Goal: Transaction & Acquisition: Purchase product/service

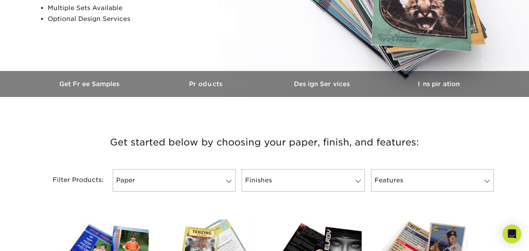
scroll to position [174, 0]
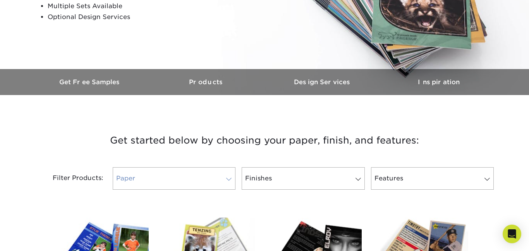
click at [193, 181] on link "Paper" at bounding box center [174, 178] width 123 height 22
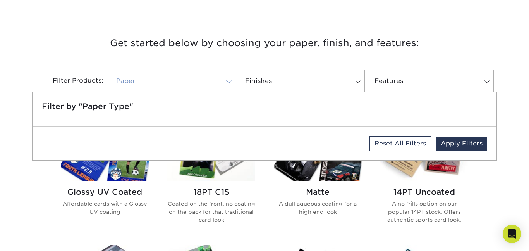
scroll to position [270, 0]
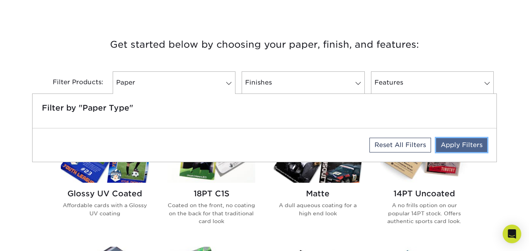
click at [452, 146] on link "Apply Filters" at bounding box center [461, 145] width 51 height 14
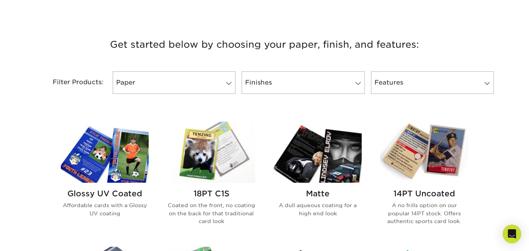
click at [387, 41] on h3 "Get started below by choosing your paper, finish, and features:" at bounding box center [264, 44] width 453 height 35
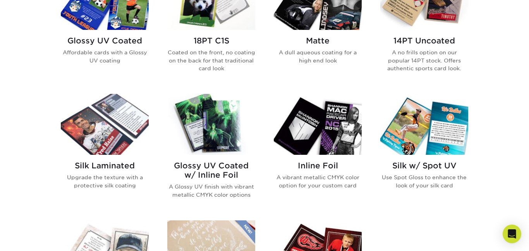
scroll to position [426, 0]
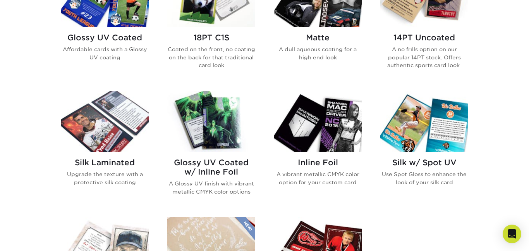
click at [429, 116] on img at bounding box center [425, 121] width 88 height 61
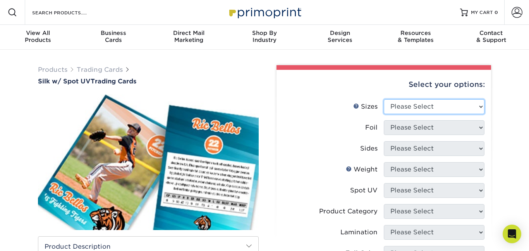
click at [426, 106] on select "Please Select 2.5" x 3.5"" at bounding box center [434, 106] width 101 height 15
click at [384, 99] on select "Please Select 2.5" x 3.5"" at bounding box center [434, 106] width 101 height 15
click at [419, 110] on select "Please Select 2.5" x 3.5"" at bounding box center [434, 106] width 101 height 15
select select "2.50x3.50"
click at [384, 99] on select "Please Select 2.5" x 3.5"" at bounding box center [434, 106] width 101 height 15
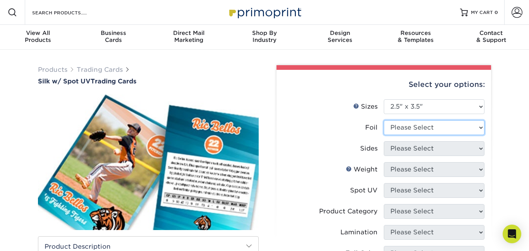
click at [413, 122] on select "Please Select No Yes" at bounding box center [434, 127] width 101 height 15
select select "1"
click at [384, 120] on select "Please Select No Yes" at bounding box center [434, 127] width 101 height 15
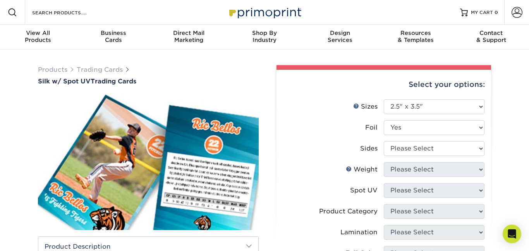
click at [415, 157] on li "Sides Please Select Print Both Sides - Foil Both Sides Print Both Sides - Foil …" at bounding box center [383, 151] width 201 height 21
click at [417, 146] on select "Please Select Print Both Sides - Foil Both Sides Print Both Sides - Foil Front …" at bounding box center [434, 148] width 101 height 15
select select "34527644-b4fd-4ffb-9092-1318eefcd9d9"
click at [384, 141] on select "Please Select Print Both Sides - Foil Both Sides Print Both Sides - Foil Front …" at bounding box center [434, 148] width 101 height 15
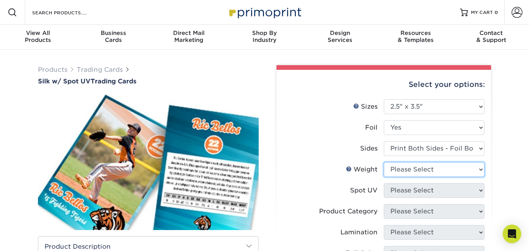
click at [413, 170] on select "Please Select 16PT" at bounding box center [434, 169] width 101 height 15
select select "16PT"
click at [384, 162] on select "Please Select 16PT" at bounding box center [434, 169] width 101 height 15
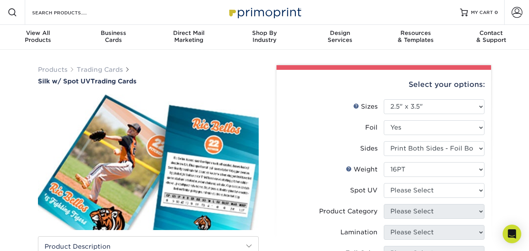
click at [429, 181] on li "Weight Help Weight Please Select 16PT" at bounding box center [383, 172] width 201 height 21
click at [426, 183] on select "Please Select Front and Back (Both Sides) Front Only Back Only" at bounding box center [434, 190] width 101 height 15
click at [384, 183] on select "Please Select Front and Back (Both Sides) Front Only Back Only" at bounding box center [434, 190] width 101 height 15
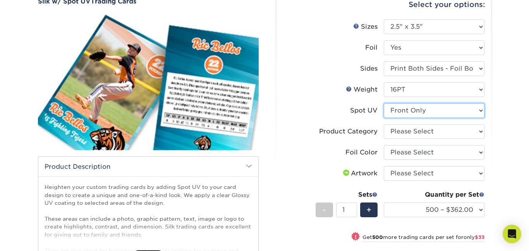
scroll to position [81, 0]
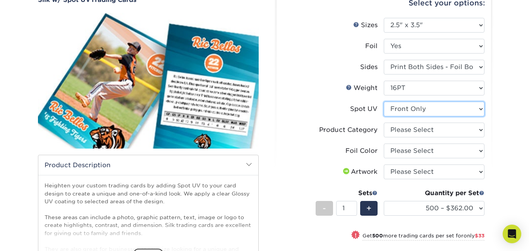
click at [437, 115] on select "Please Select Front and Back (Both Sides) Front Only Back Only" at bounding box center [434, 109] width 101 height 15
click at [384, 102] on select "Please Select Front and Back (Both Sides) Front Only Back Only" at bounding box center [434, 109] width 101 height 15
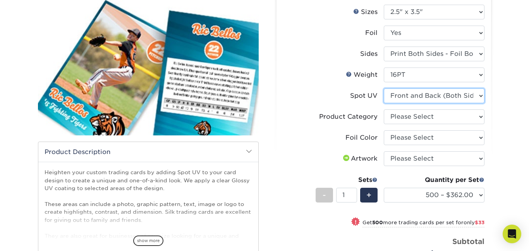
scroll to position [91, 0]
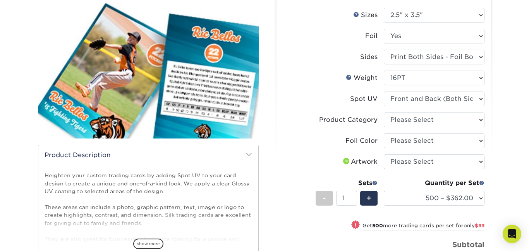
click at [421, 91] on li "Weight Help Weight Please Select 16PT" at bounding box center [383, 81] width 201 height 21
click at [408, 87] on li "Weight Help Weight Please Select 16PT" at bounding box center [383, 81] width 201 height 21
click at [408, 98] on select "Please Select Front and Back (Both Sides) Front Only Back Only" at bounding box center [434, 98] width 101 height 15
select select "2"
click at [384, 91] on select "Please Select Front and Back (Both Sides) Front Only Back Only" at bounding box center [434, 98] width 101 height 15
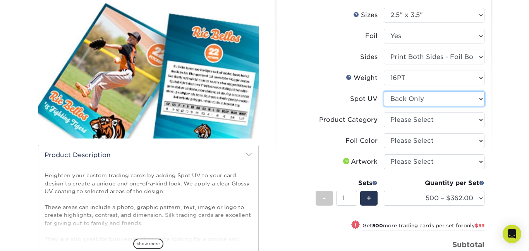
click at [400, 99] on select "Please Select Front and Back (Both Sides) Front Only Back Only" at bounding box center [434, 98] width 101 height 15
click at [403, 99] on select "Please Select Front and Back (Both Sides) Front Only Back Only" at bounding box center [434, 98] width 101 height 15
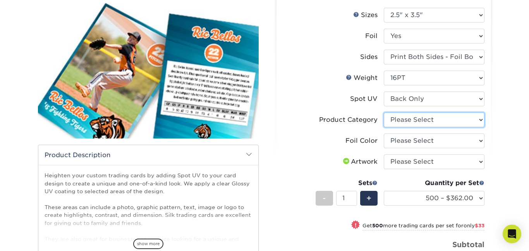
click at [427, 115] on select "Please Select Trading Cards" at bounding box center [434, 119] width 101 height 15
select select "c2f9bce9-36c2-409d-b101-c29d9d031e18"
click at [384, 112] on select "Please Select Trading Cards" at bounding box center [434, 119] width 101 height 15
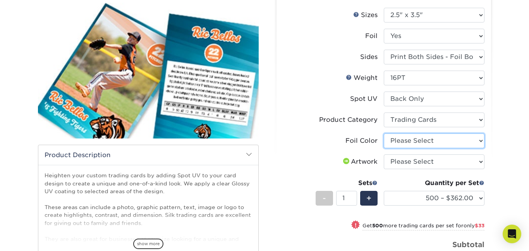
click at [424, 138] on select "Please Select Silver Foil Black Foil Blue Foil Copper Foil Gold Foil Red Foil R…" at bounding box center [434, 140] width 101 height 15
select select "a834dd52-fe06-4ed6-9a86-5bd3c2d02515"
click at [384, 133] on select "Please Select Silver Foil Black Foil Blue Foil Copper Foil Gold Foil Red Foil R…" at bounding box center [434, 140] width 101 height 15
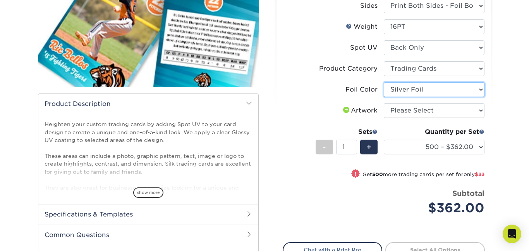
scroll to position [143, 0]
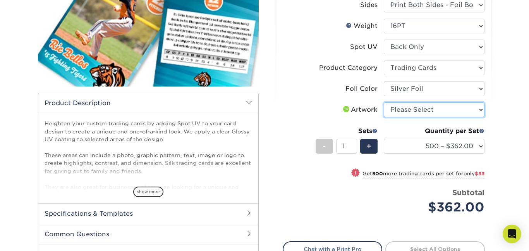
click at [434, 115] on select "Please Select I will upload files I need a design - $100" at bounding box center [434, 109] width 101 height 15
select select "upload"
click at [384, 102] on select "Please Select I will upload files I need a design - $100" at bounding box center [434, 109] width 101 height 15
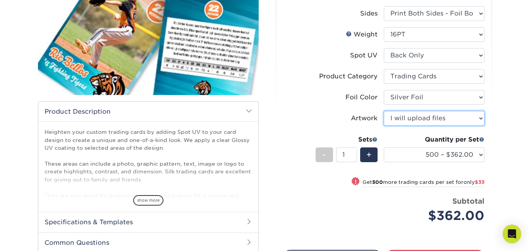
scroll to position [135, 0]
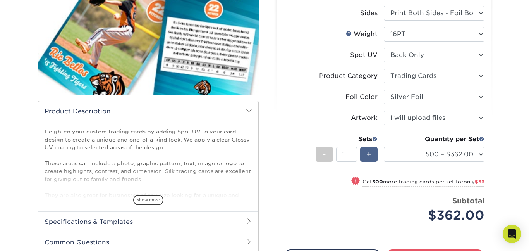
click at [372, 152] on div "+" at bounding box center [368, 154] width 17 height 15
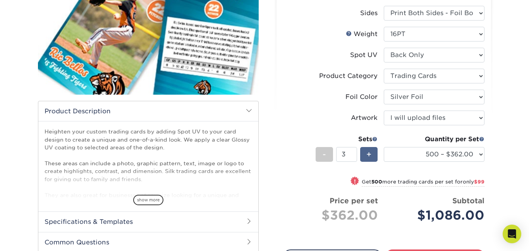
click at [372, 152] on div "+" at bounding box center [368, 154] width 17 height 15
click at [322, 158] on div "-" at bounding box center [324, 154] width 17 height 15
type input "1"
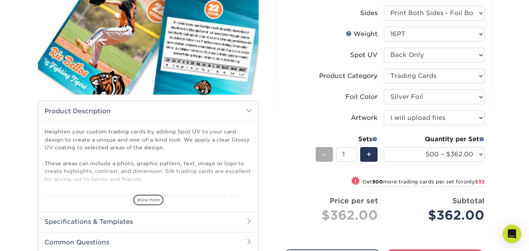
click at [322, 158] on div "-" at bounding box center [324, 154] width 17 height 15
click at [326, 159] on span "-" at bounding box center [324, 154] width 3 height 12
click at [429, 183] on small "Get 500 more trading cards per set for only $33" at bounding box center [424, 183] width 122 height 8
select select "1000 – $395.00"
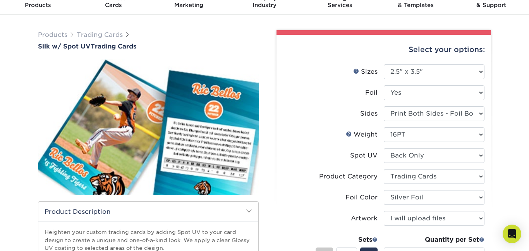
scroll to position [0, 0]
